Goal: Information Seeking & Learning: Learn about a topic

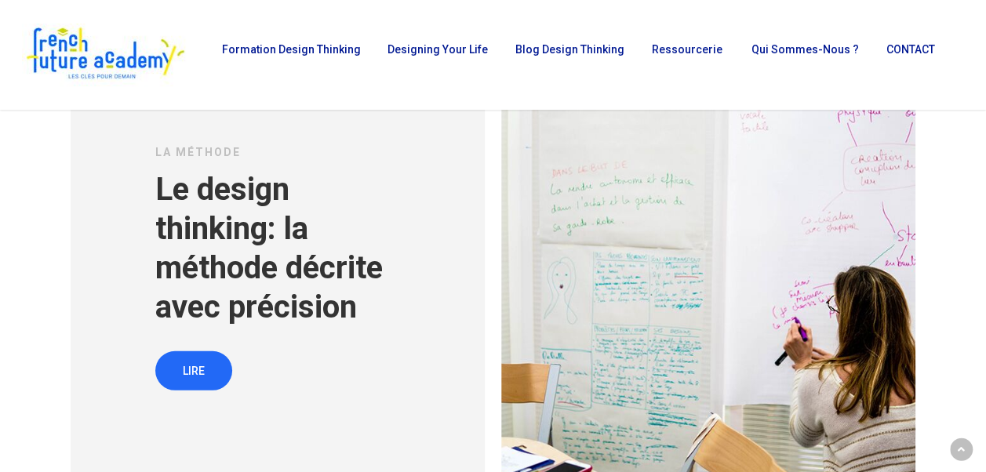
scroll to position [4864, 0]
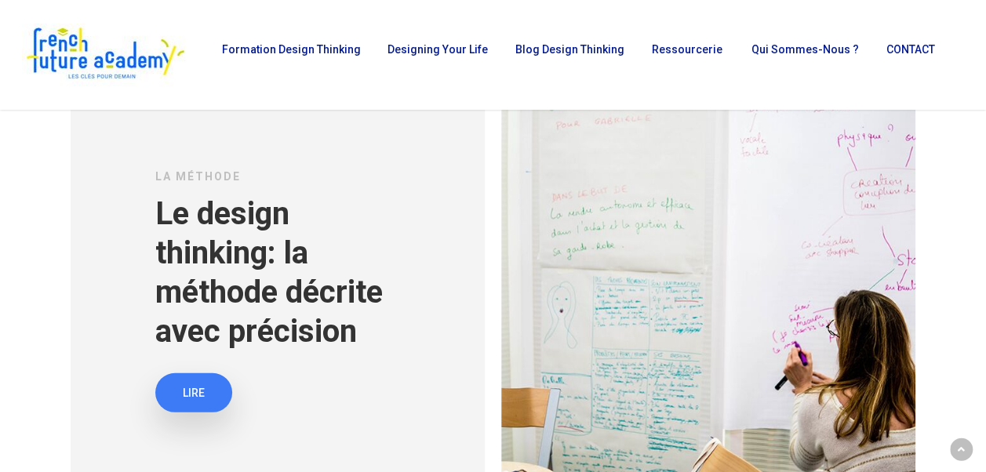
click at [191, 401] on span "LIRE" at bounding box center [194, 393] width 22 height 16
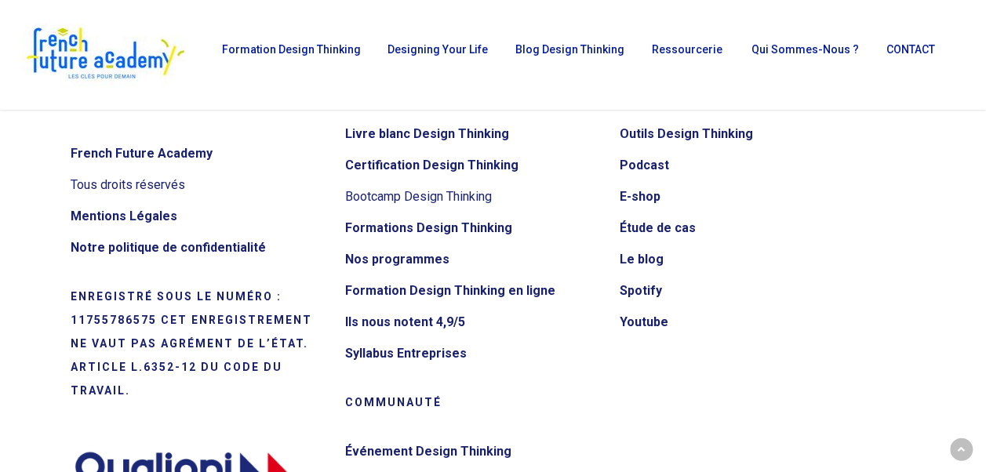
scroll to position [5884, 0]
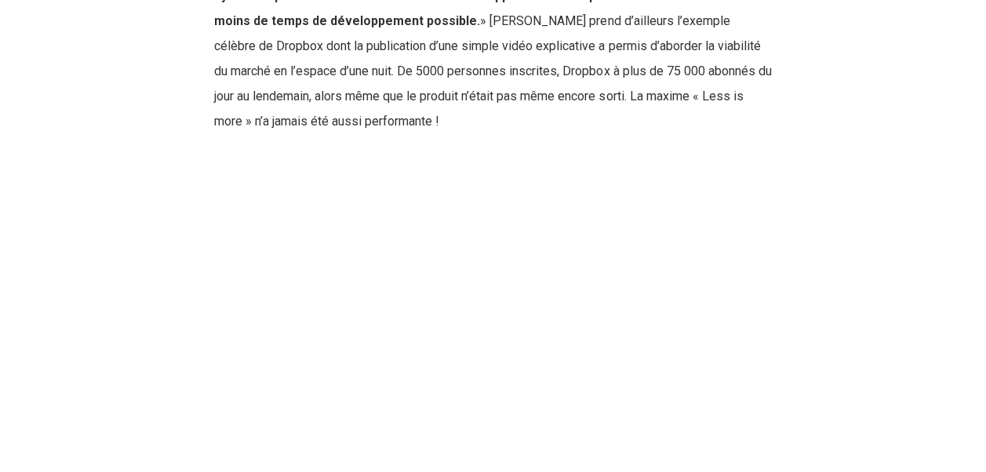
scroll to position [1804, 0]
